Goal: Task Accomplishment & Management: Use online tool/utility

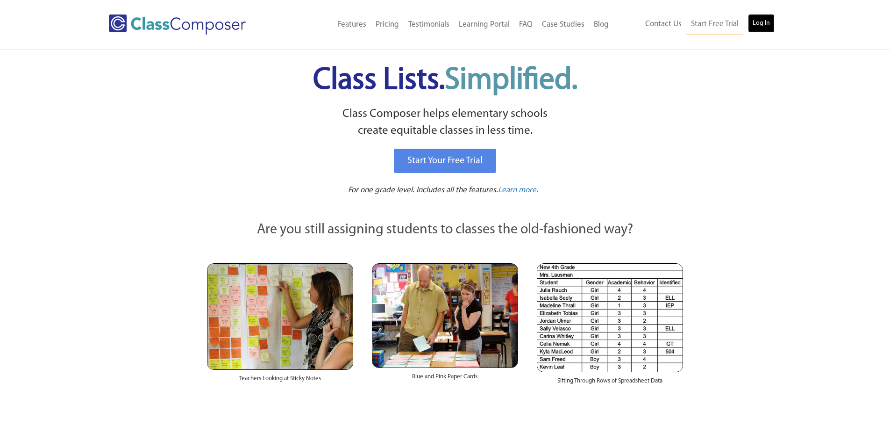
click at [762, 23] on link "Log In" at bounding box center [761, 23] width 27 height 19
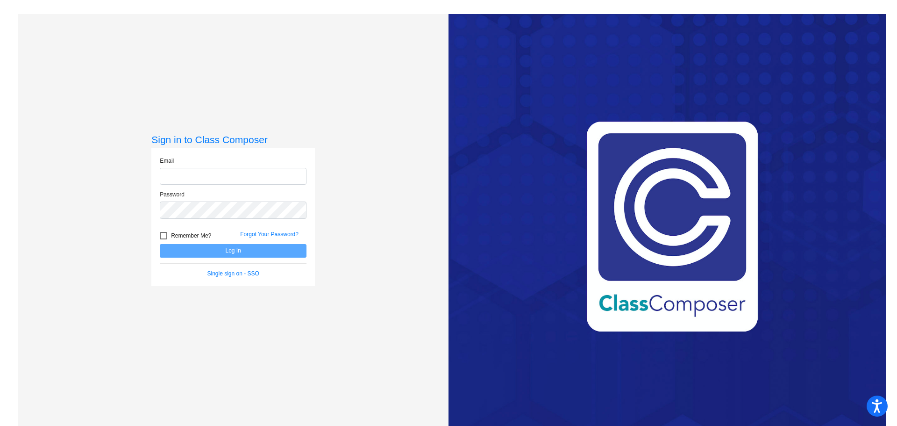
type input "[EMAIL_ADDRESS][DOMAIN_NAME]"
click at [237, 251] on button "Log In" at bounding box center [233, 251] width 147 height 14
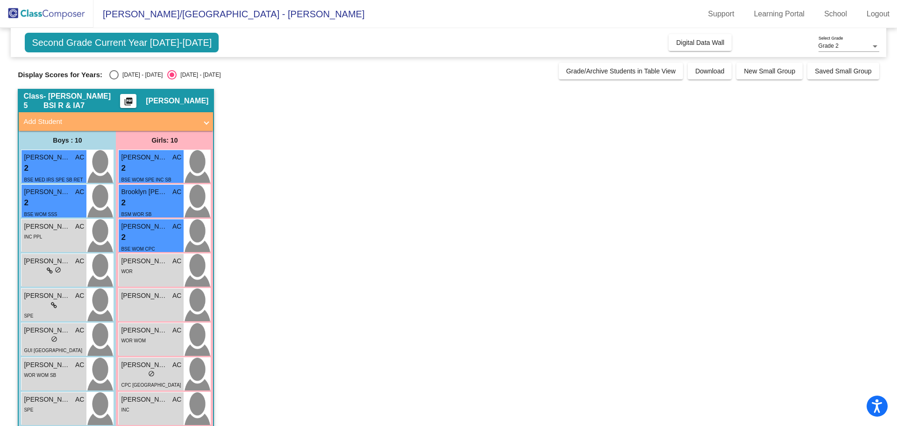
click at [112, 78] on div "Select an option" at bounding box center [113, 74] width 9 height 9
click at [114, 79] on input "[DATE] - [DATE]" at bounding box center [114, 79] width 0 height 0
radio input "true"
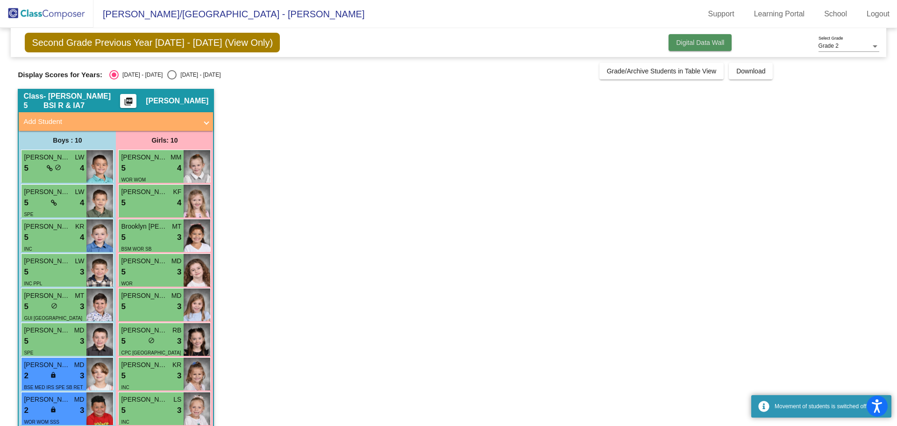
click at [690, 41] on span "Digital Data Wall" at bounding box center [700, 42] width 48 height 7
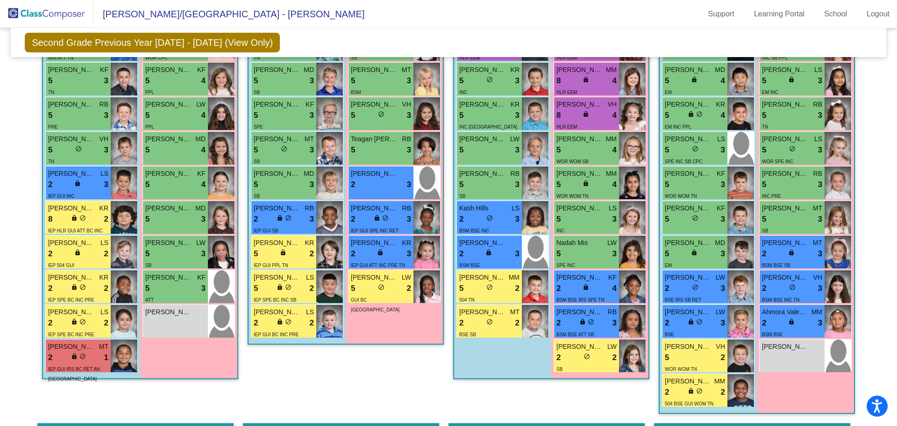
scroll to position [327, 0]
